Goal: Task Accomplishment & Management: Complete application form

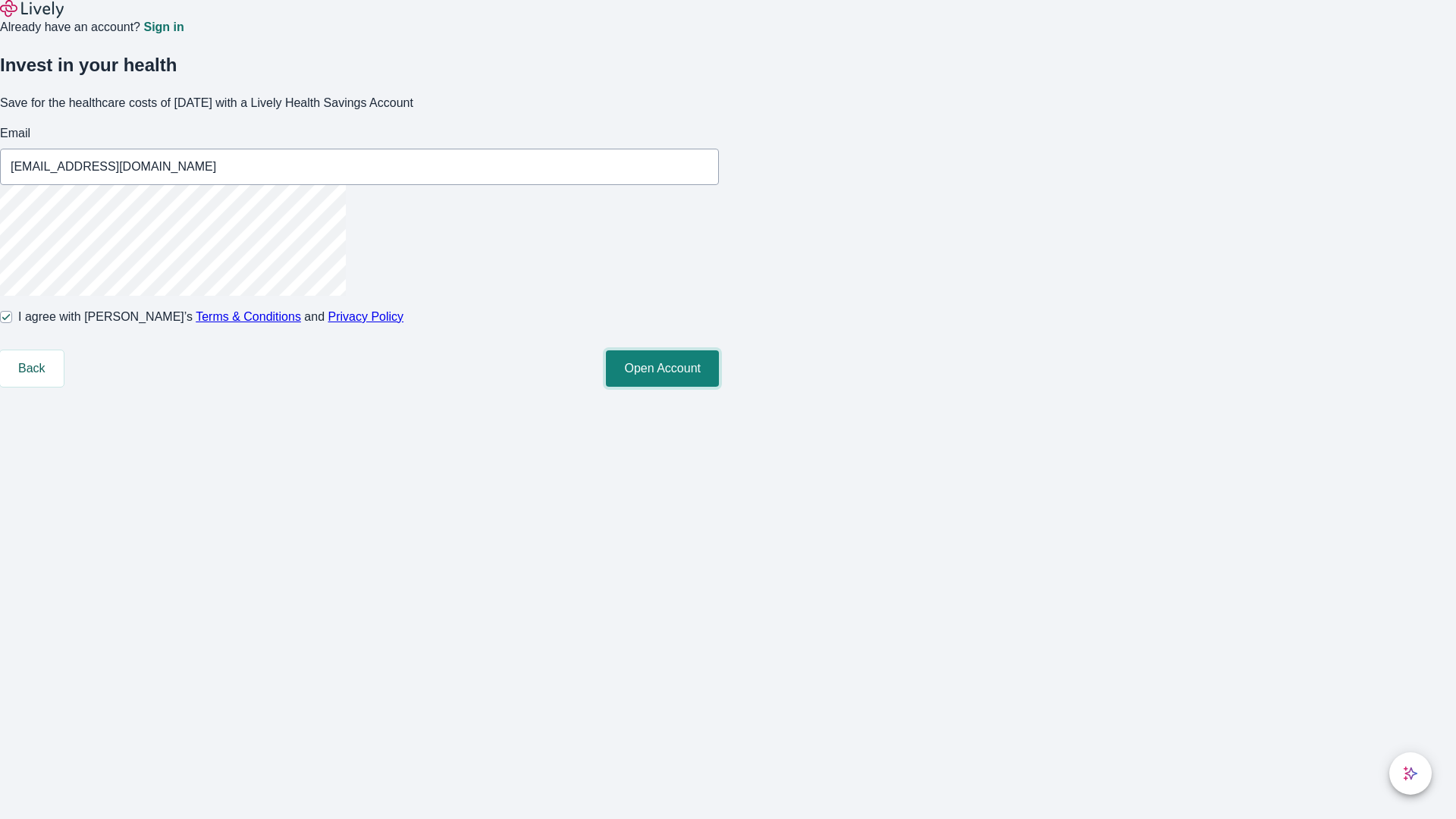
click at [719, 387] on button "Open Account" at bounding box center [663, 368] width 113 height 37
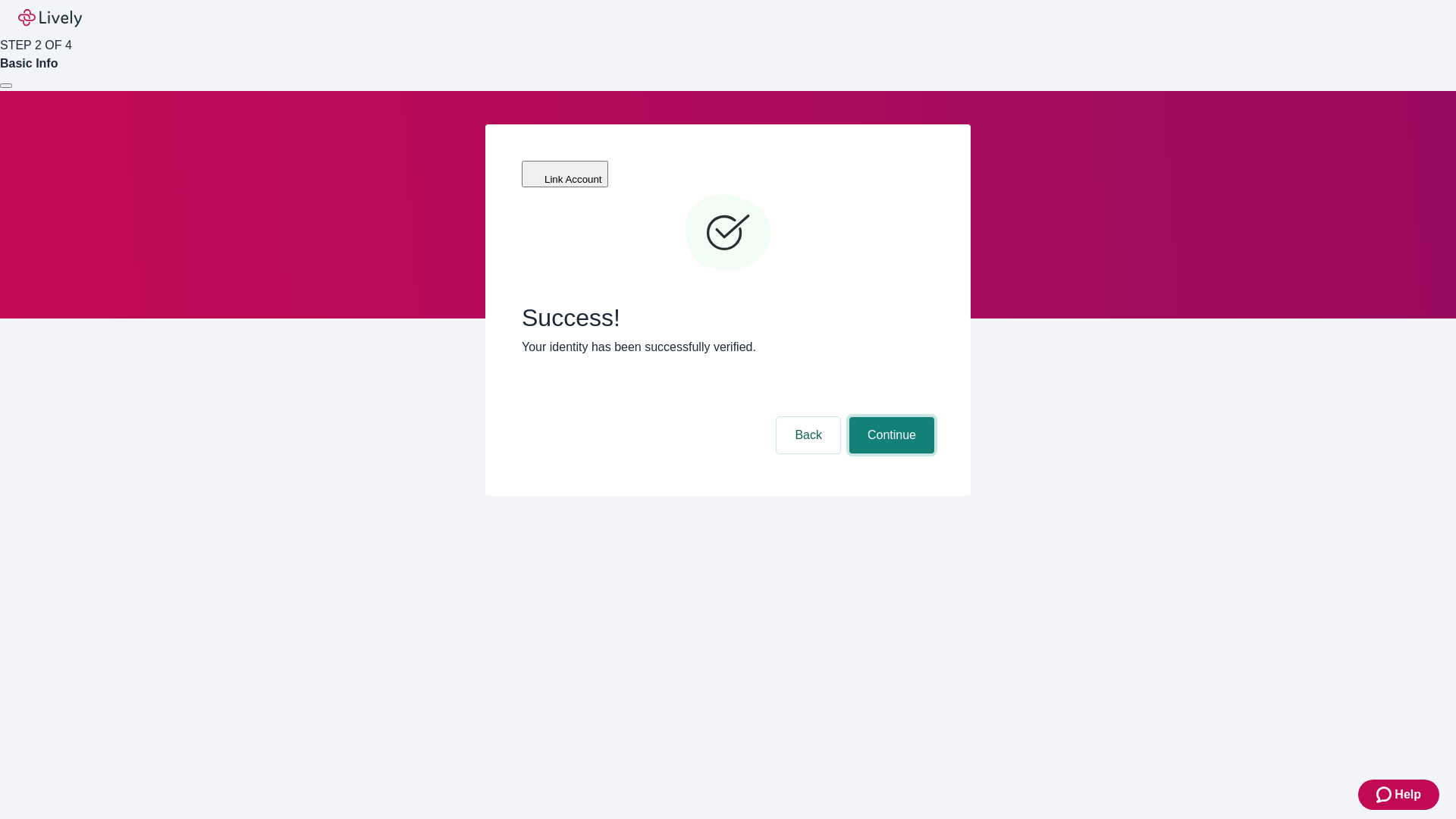
click at [889, 417] on button "Continue" at bounding box center [891, 435] width 85 height 37
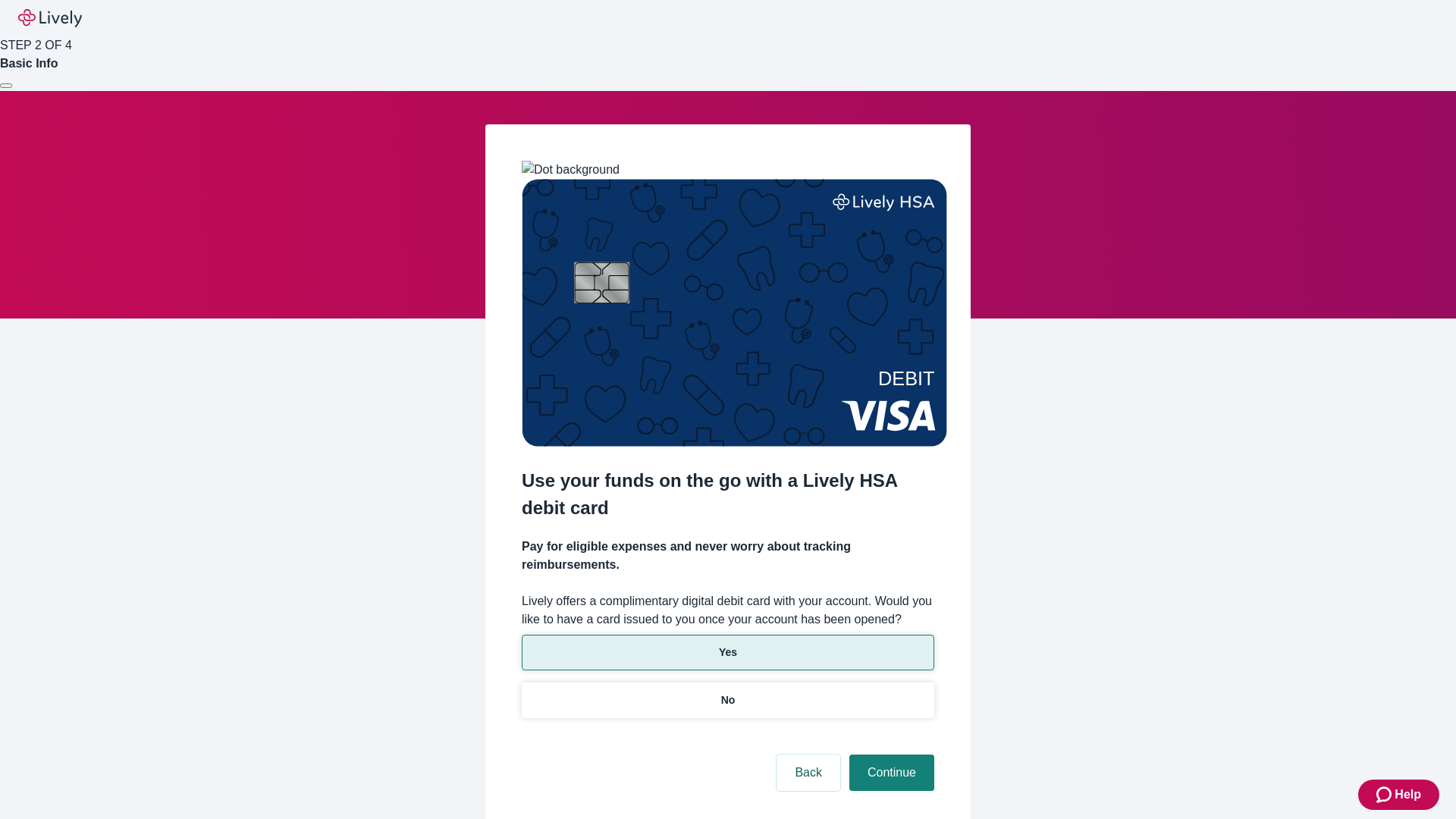
click at [728, 644] on p "Yes" at bounding box center [728, 652] width 18 height 16
click at [889, 755] on button "Continue" at bounding box center [891, 773] width 85 height 37
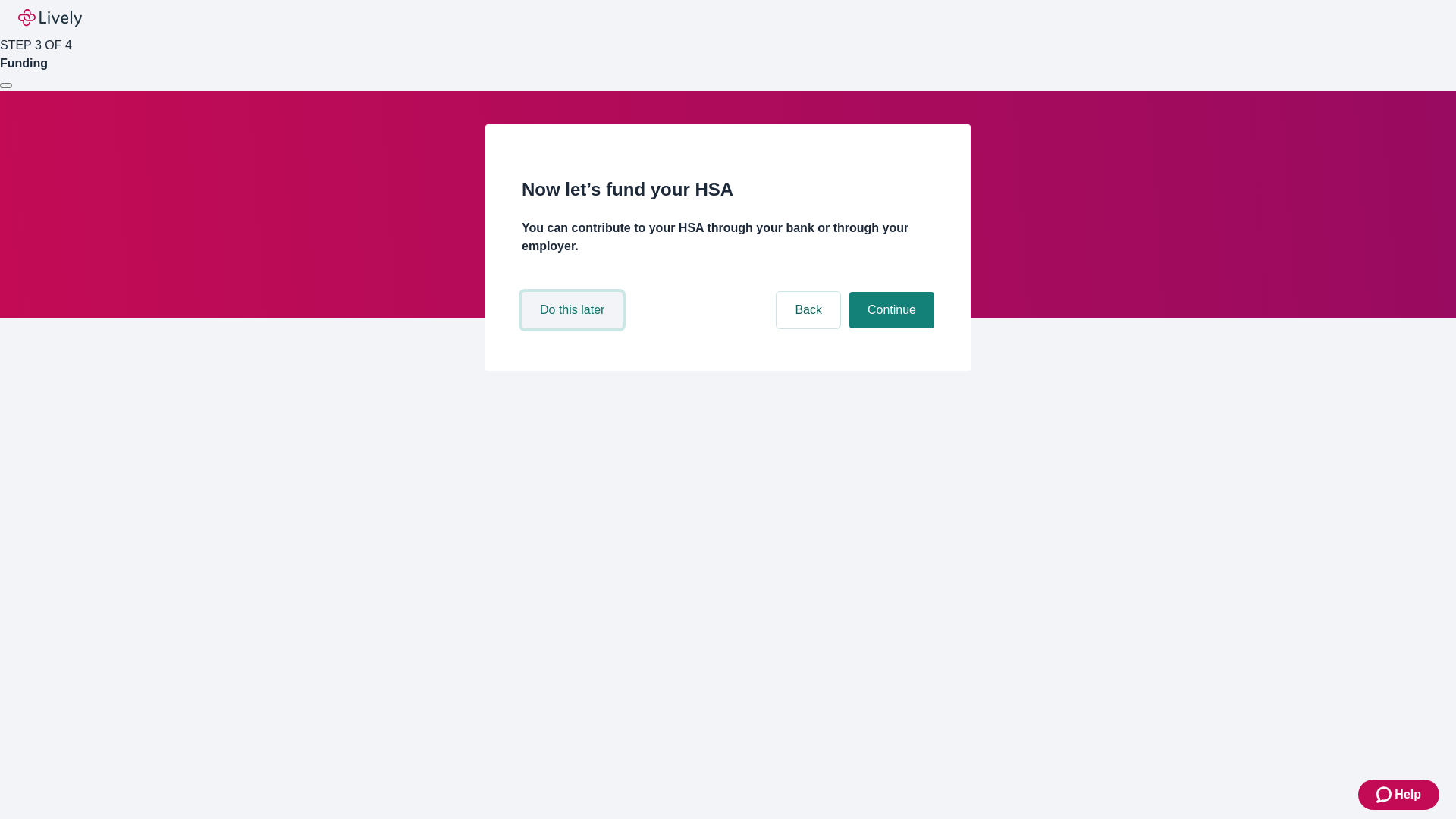
click at [574, 328] on button "Do this later" at bounding box center [572, 310] width 101 height 37
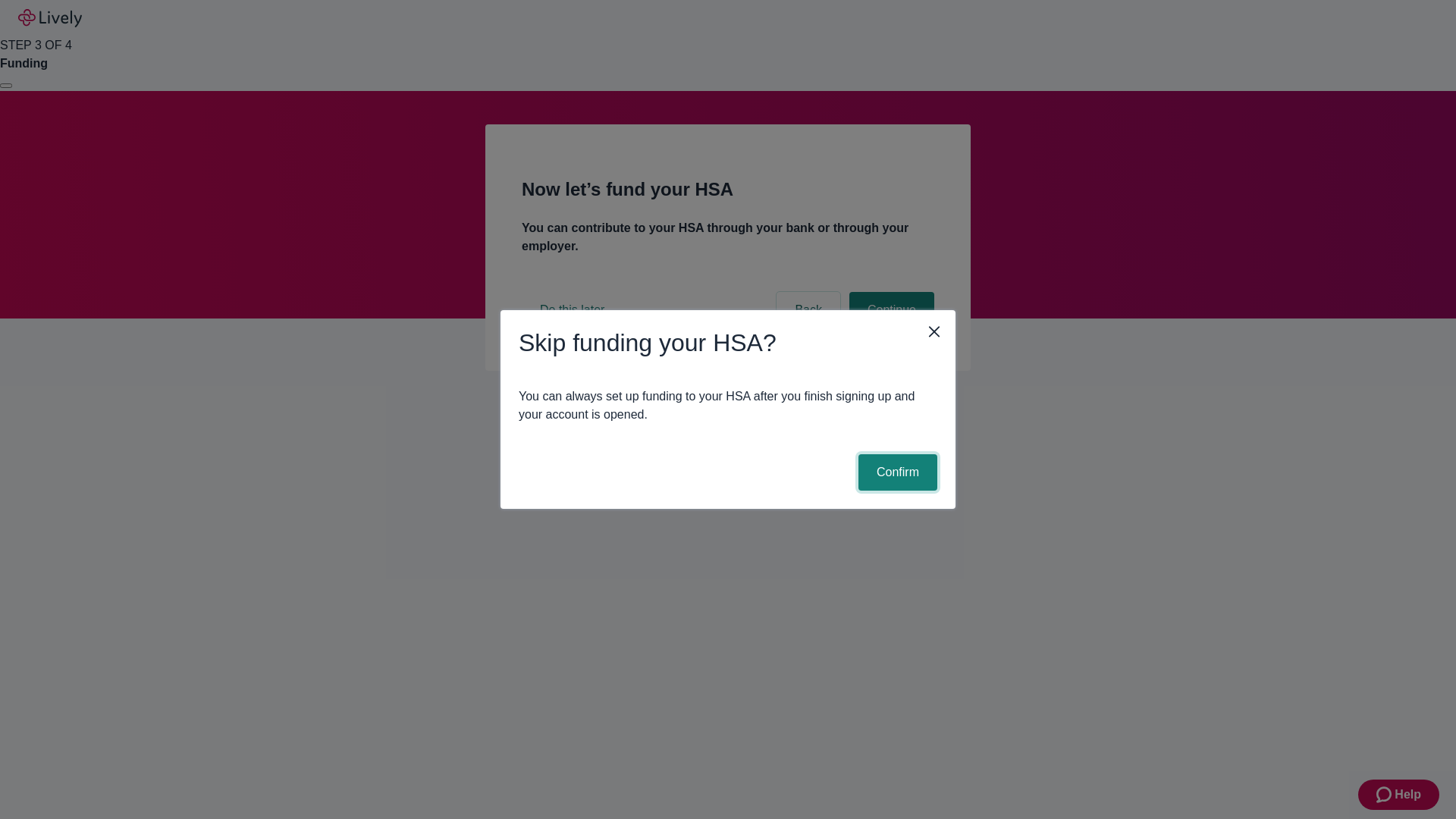
click at [896, 473] on button "Confirm" at bounding box center [898, 473] width 79 height 37
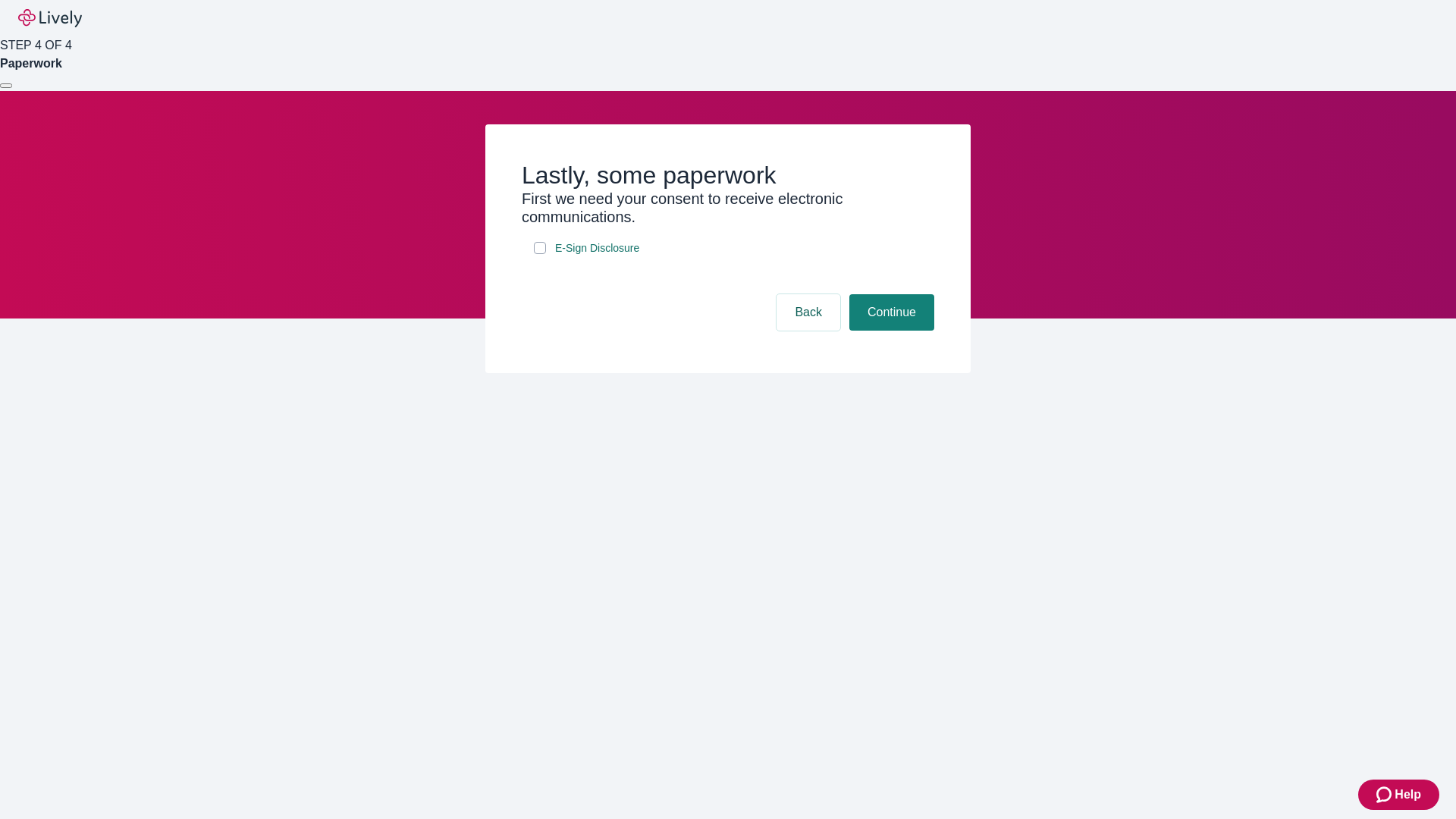
click at [540, 254] on input "E-Sign Disclosure" at bounding box center [539, 248] width 12 height 12
checkbox input "true"
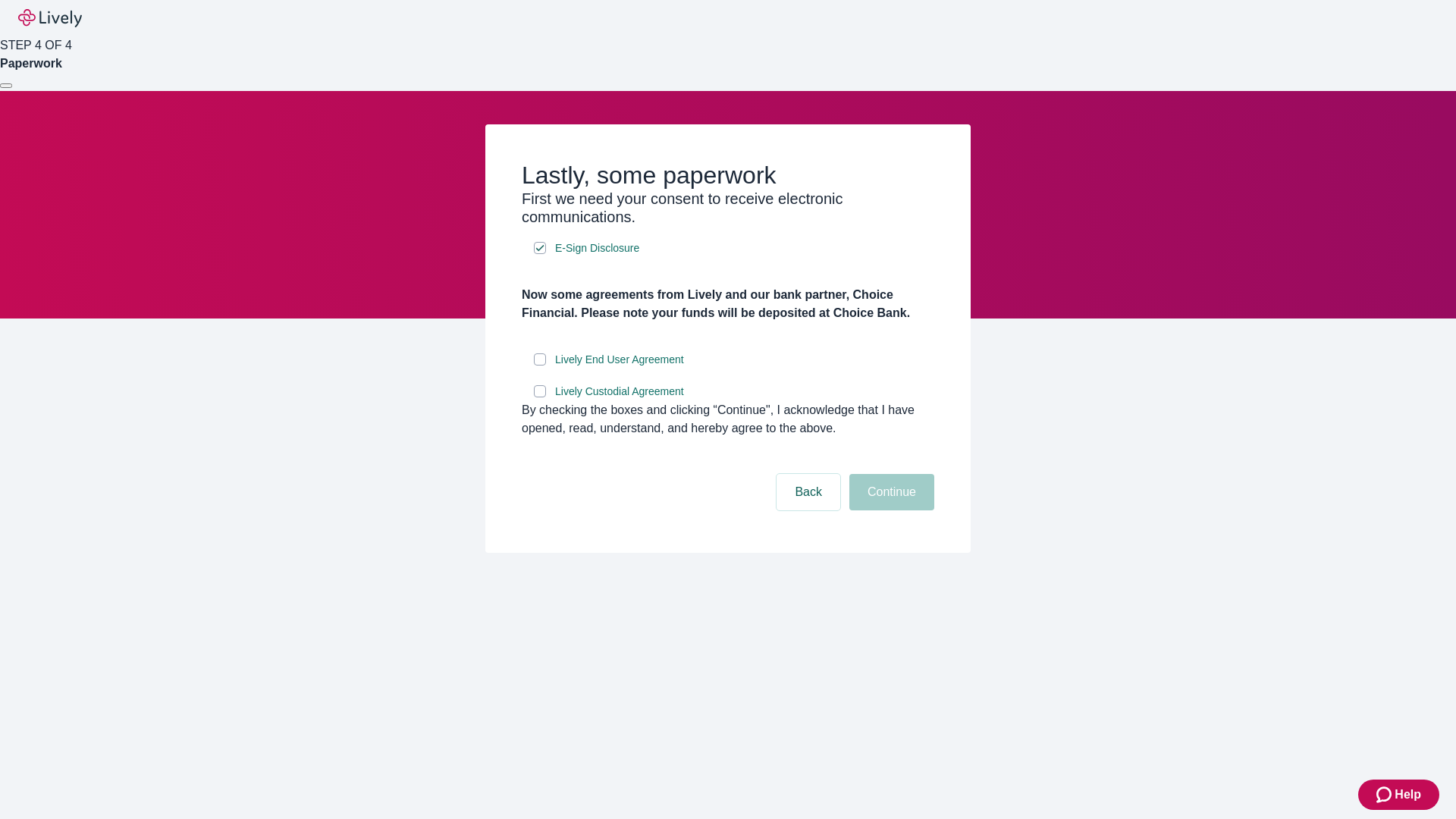
click at [540, 366] on input "Lively End User Agreement" at bounding box center [539, 359] width 12 height 12
checkbox input "true"
click at [540, 398] on input "Lively Custodial Agreement" at bounding box center [539, 391] width 12 height 12
checkbox input "true"
click at [889, 510] on button "Continue" at bounding box center [891, 493] width 85 height 37
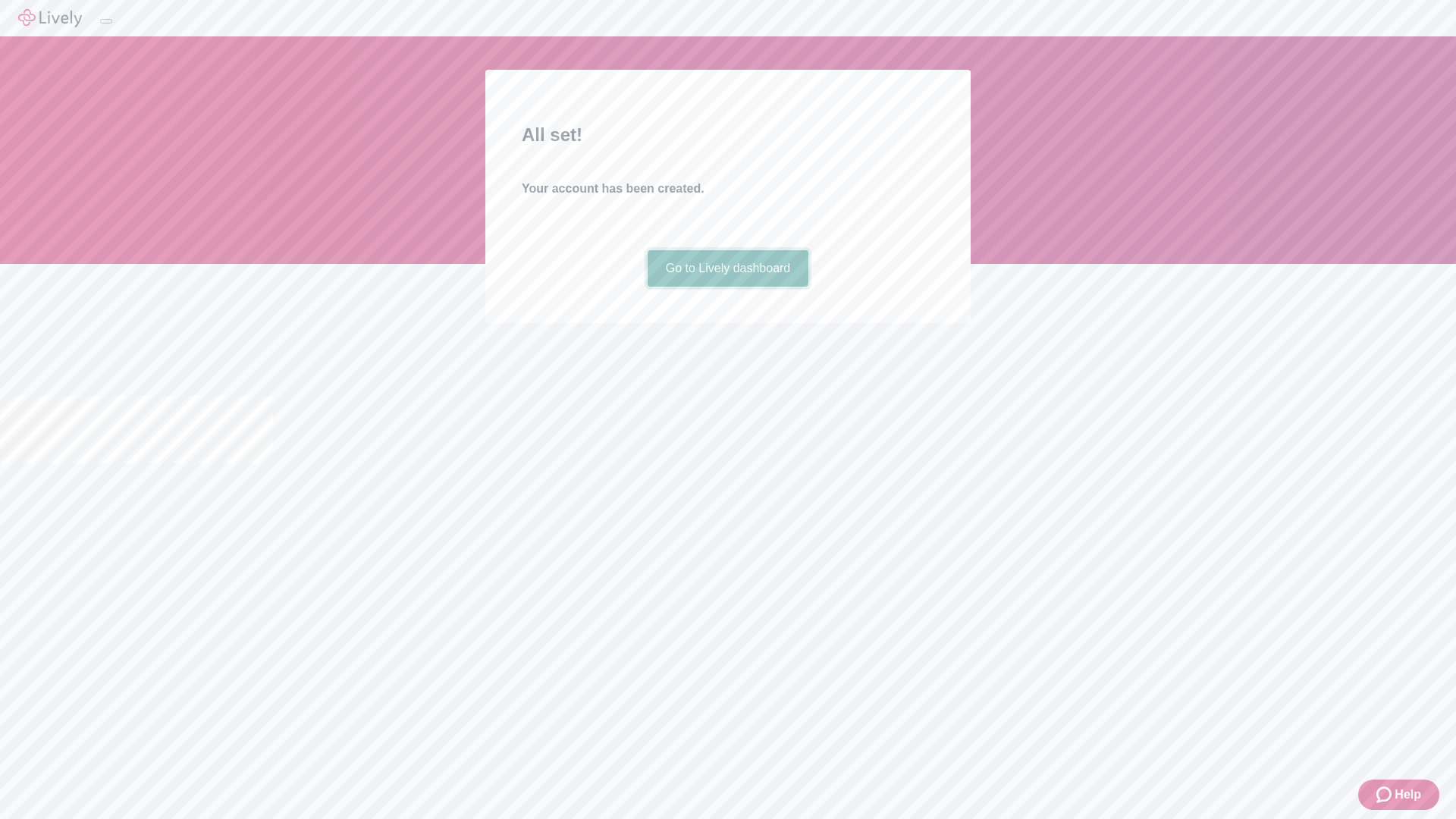
click at [728, 287] on link "Go to Lively dashboard" at bounding box center [728, 269] width 162 height 37
